Goal: Task Accomplishment & Management: Manage account settings

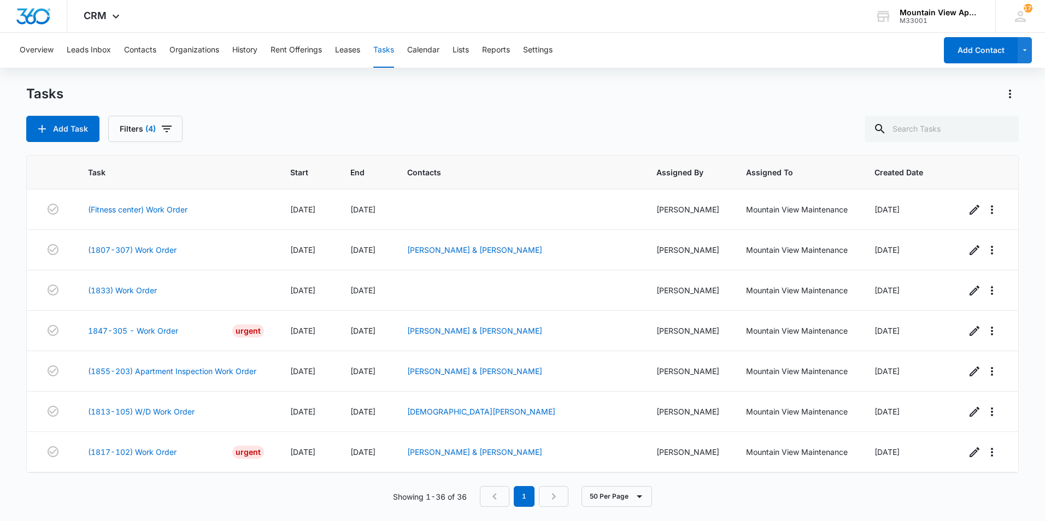
scroll to position [953, 0]
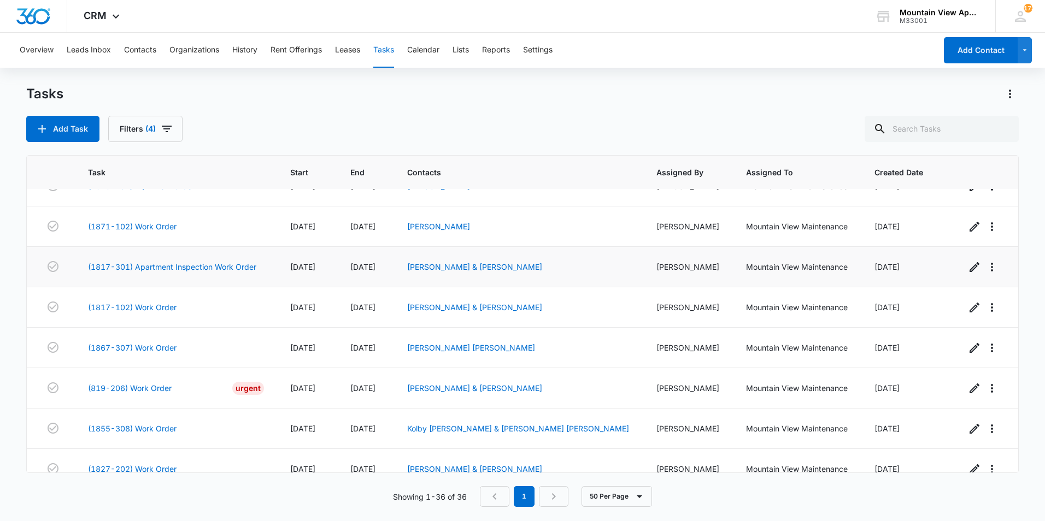
click at [256, 280] on td "(1817-301) Apartment Inspection Work Order" at bounding box center [176, 267] width 202 height 40
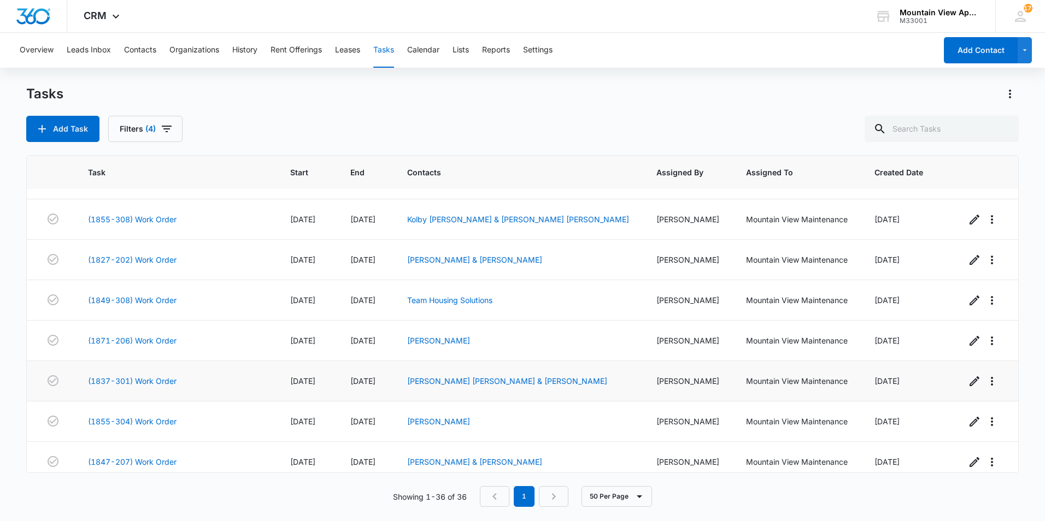
scroll to position [1172, 0]
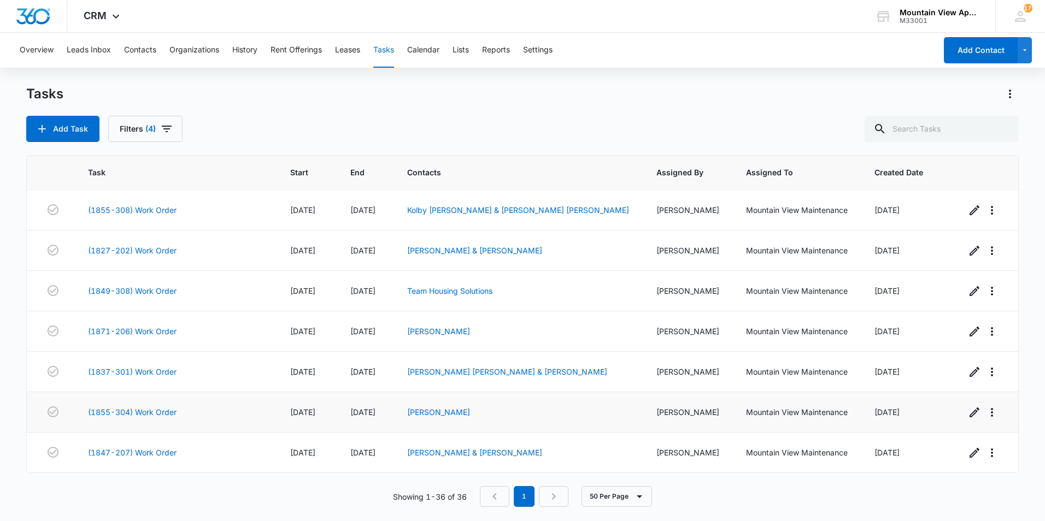
drag, startPoint x: 134, startPoint y: 449, endPoint x: 436, endPoint y: 421, distance: 302.9
click at [436, 421] on td "Ryan Lara" at bounding box center [518, 412] width 249 height 40
click at [144, 452] on link "(1847-207) Work Order" at bounding box center [132, 452] width 89 height 11
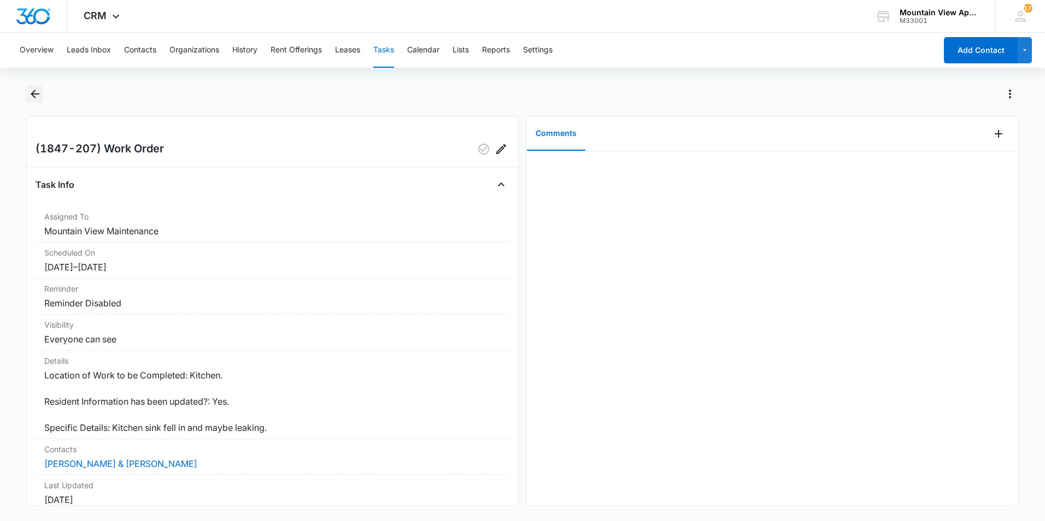
click at [34, 96] on icon "Back" at bounding box center [35, 94] width 9 height 9
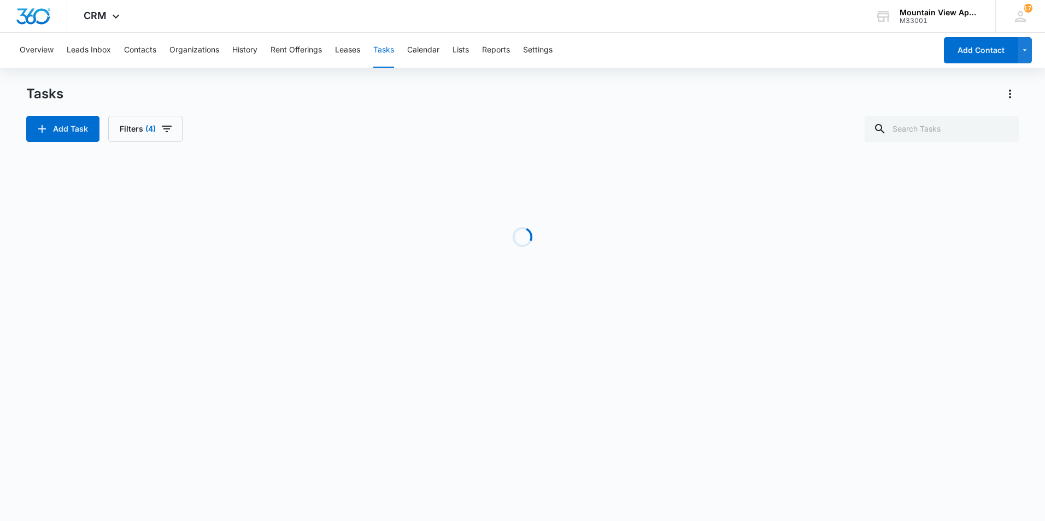
drag, startPoint x: 34, startPoint y: 96, endPoint x: 485, endPoint y: 239, distance: 473.4
click at [493, 251] on div "Loading" at bounding box center [522, 237] width 992 height 164
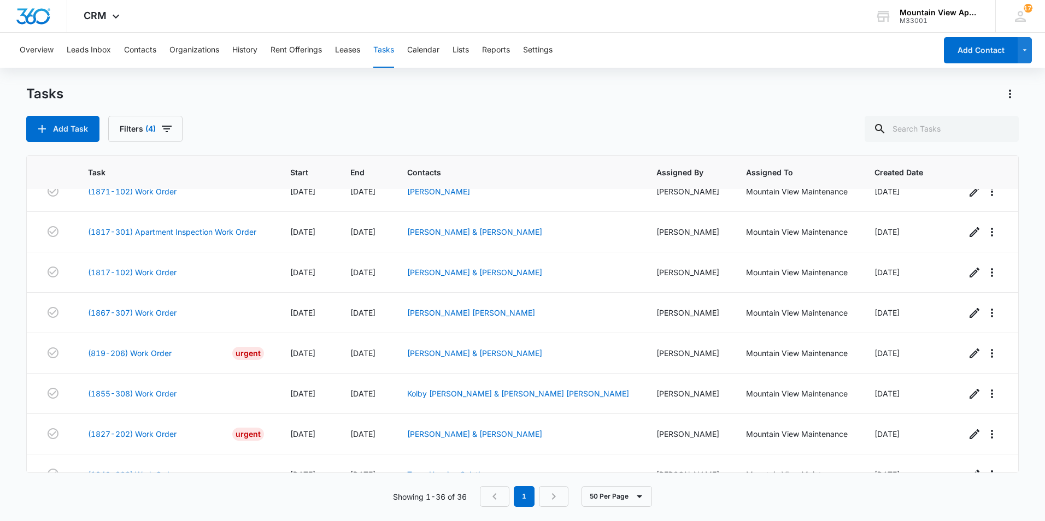
scroll to position [1172, 0]
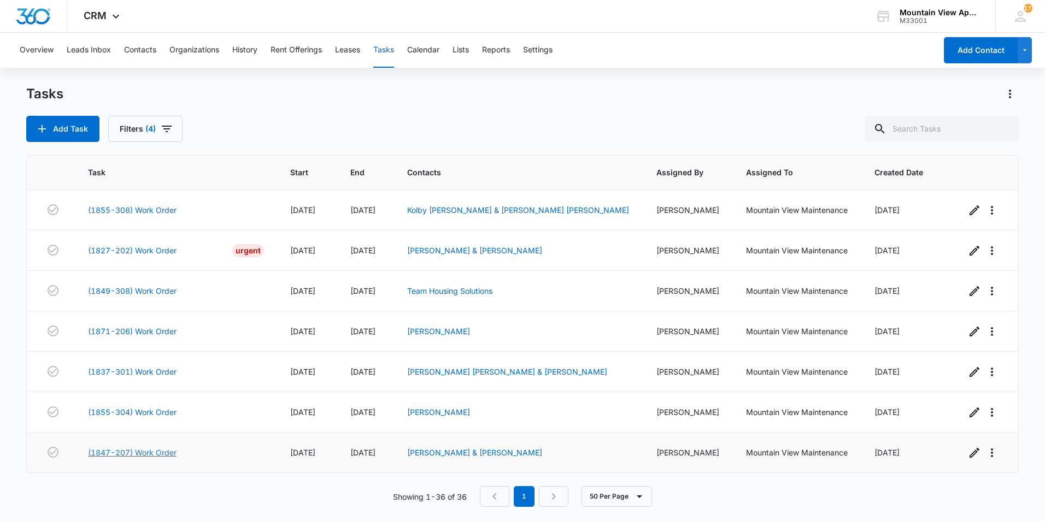
click at [155, 450] on link "(1847-207) Work Order" at bounding box center [132, 452] width 89 height 11
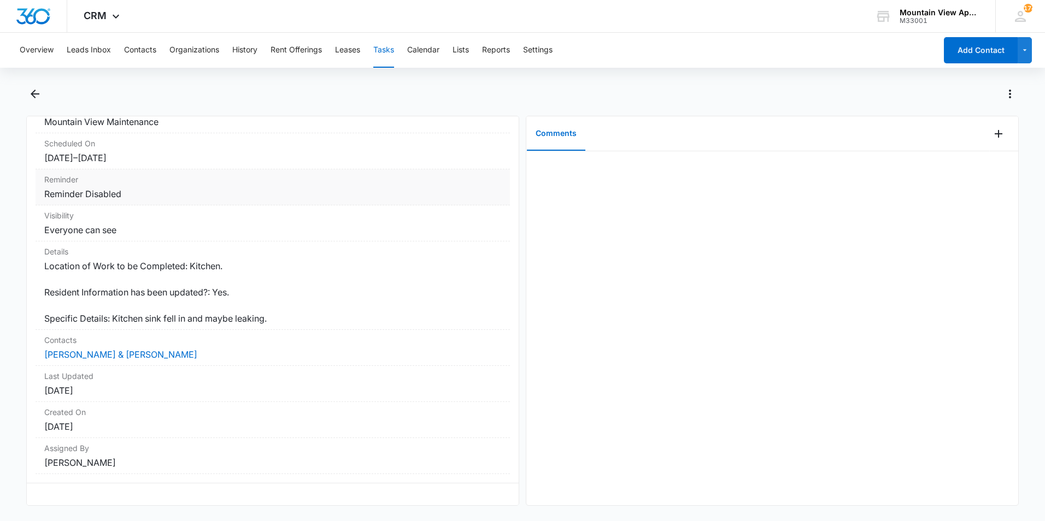
scroll to position [117, 0]
click at [39, 91] on icon "Back" at bounding box center [34, 93] width 13 height 13
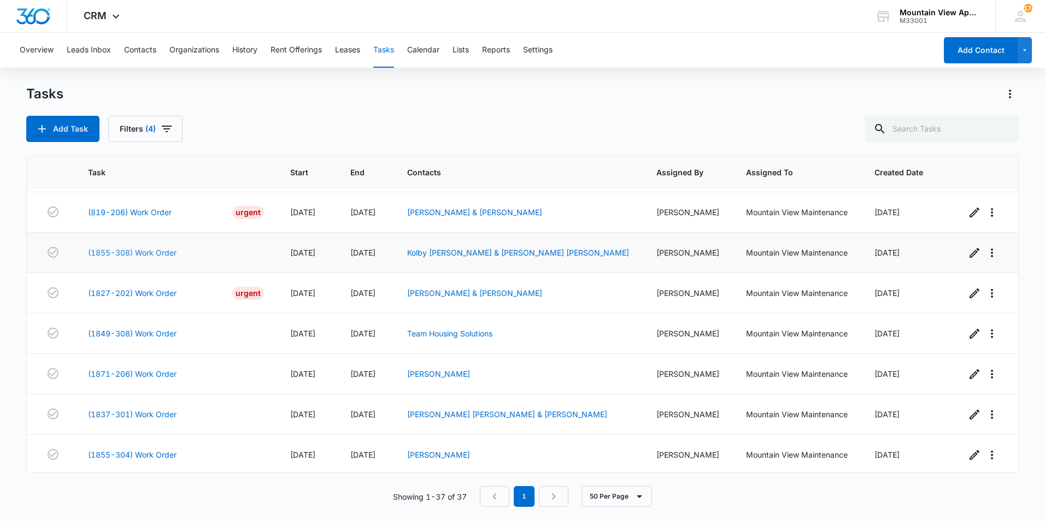
scroll to position [1103, 0]
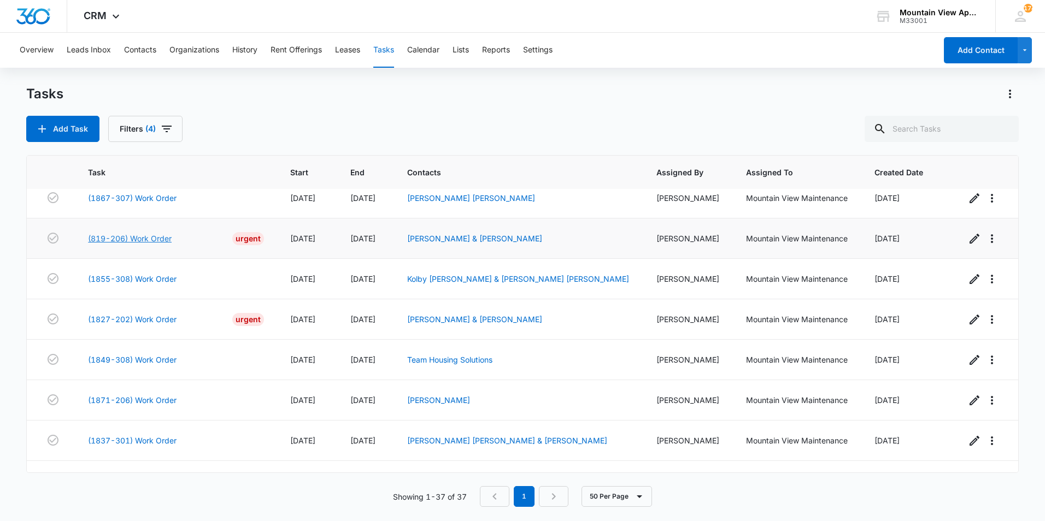
click at [149, 239] on link "(819-206) Work Order" at bounding box center [130, 238] width 84 height 11
click at [146, 236] on link "(819-206) Work Order" at bounding box center [130, 238] width 84 height 11
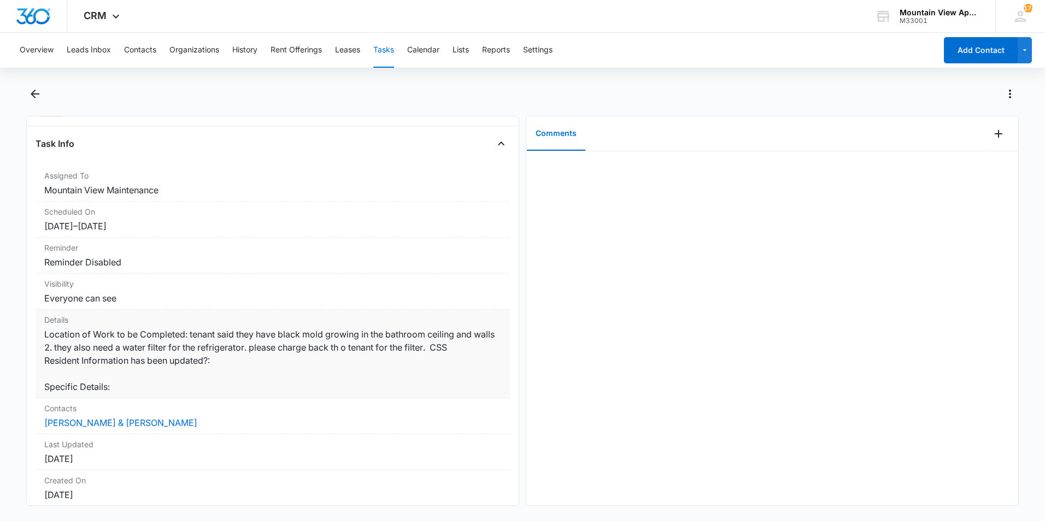
scroll to position [55, 0]
click at [992, 135] on icon "Add Comment" at bounding box center [998, 133] width 13 height 13
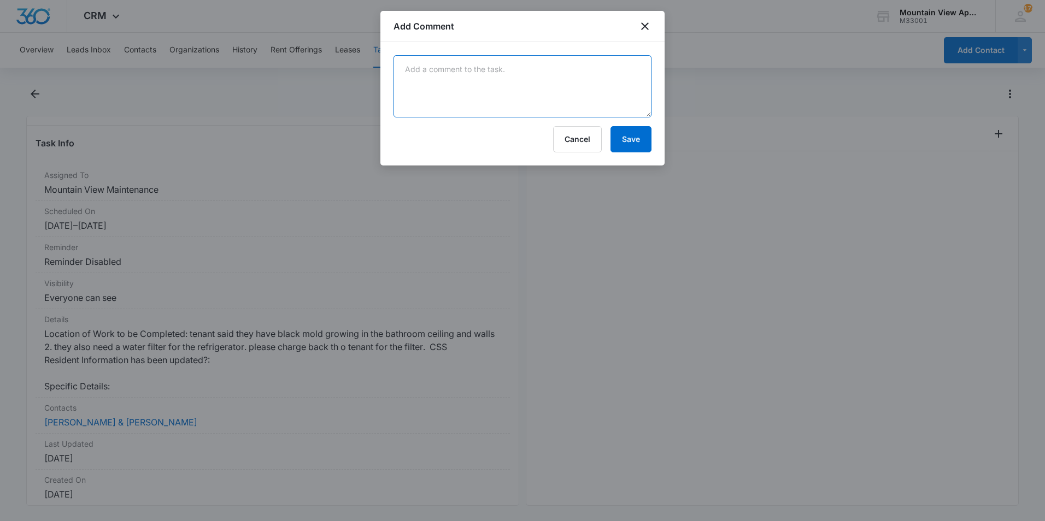
click at [590, 79] on textarea at bounding box center [522, 86] width 258 height 62
type textarea "Surface mold only , sprayed and cleaned with mold killer but will need a oil ba…"
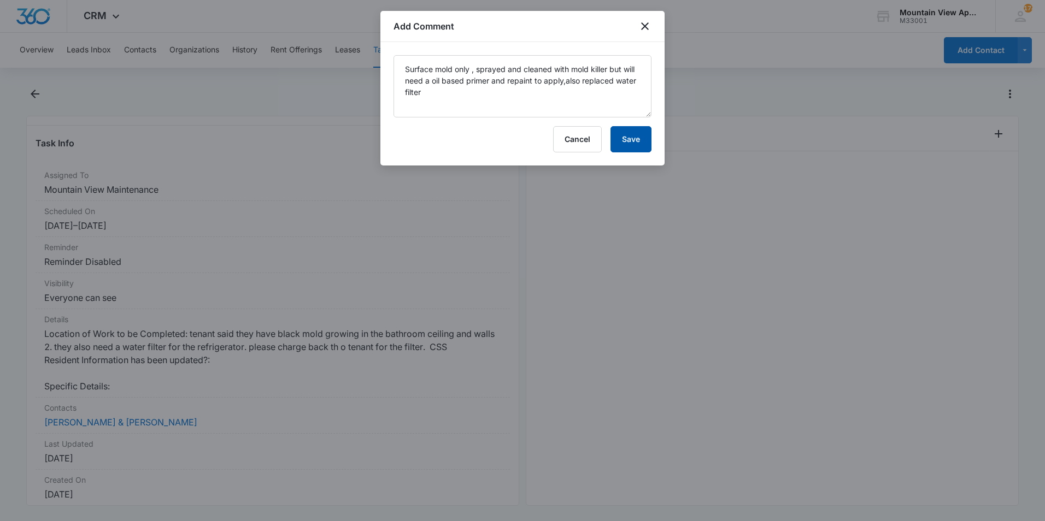
click at [629, 138] on button "Save" at bounding box center [630, 139] width 41 height 26
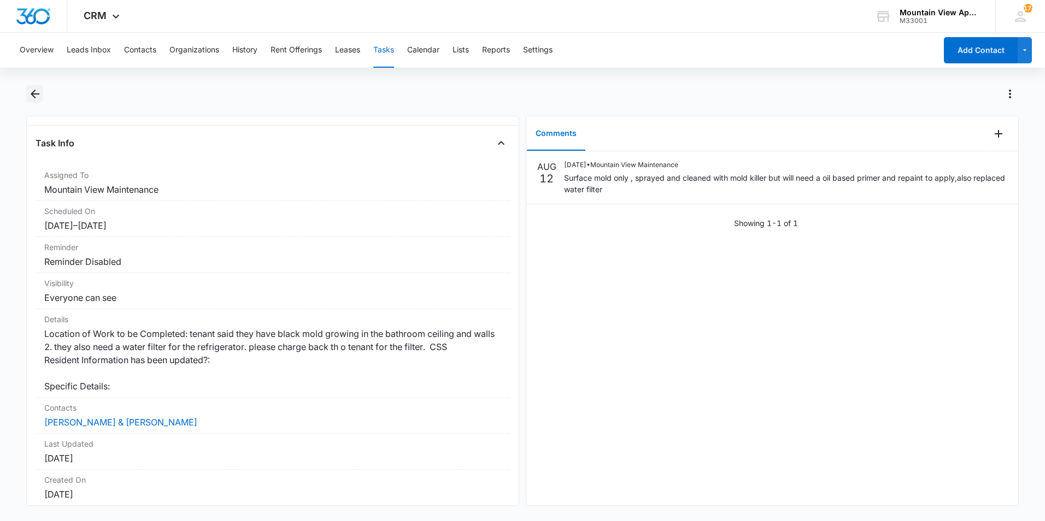
click at [35, 96] on icon "Back" at bounding box center [34, 93] width 13 height 13
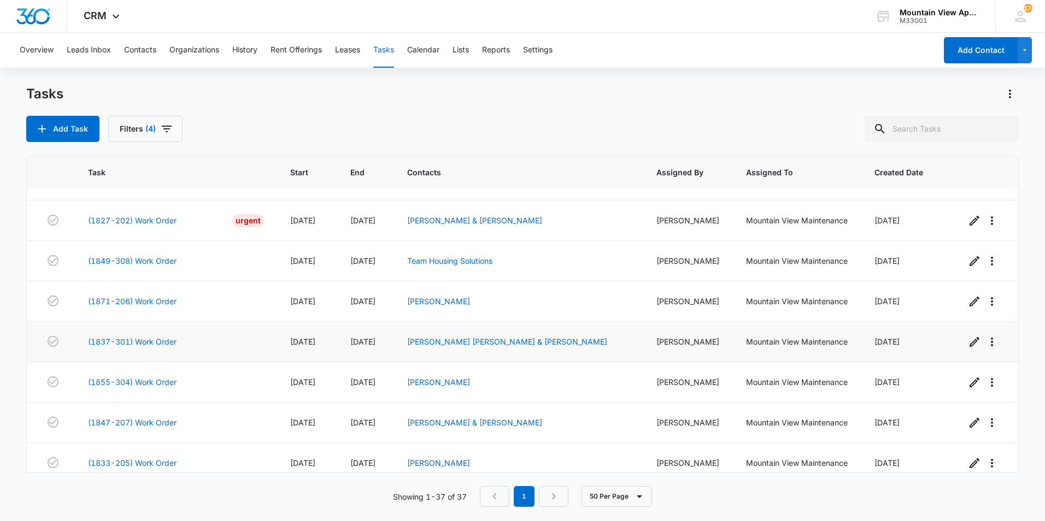
scroll to position [1212, 0]
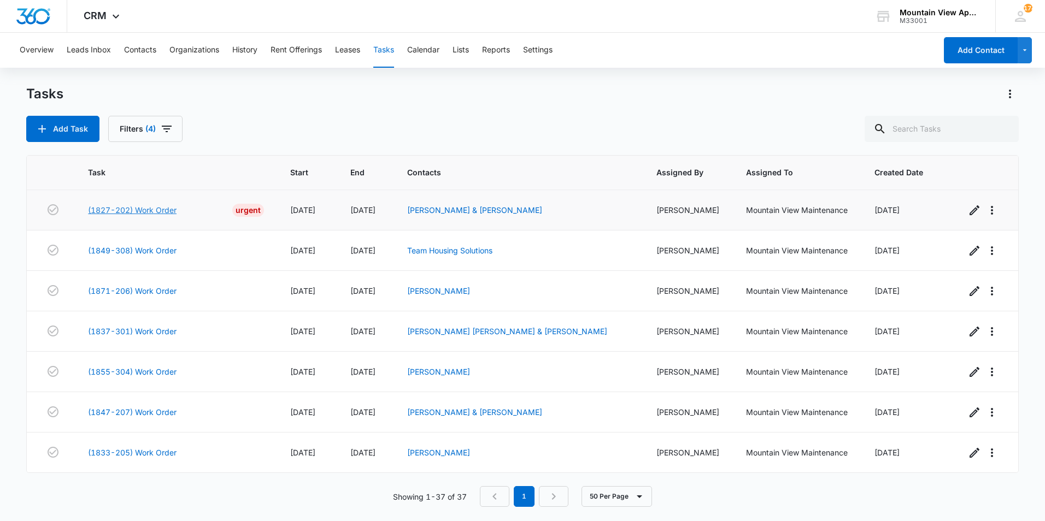
click at [162, 208] on link "(1827-202) Work Order" at bounding box center [132, 209] width 89 height 11
